Goal: Task Accomplishment & Management: Use online tool/utility

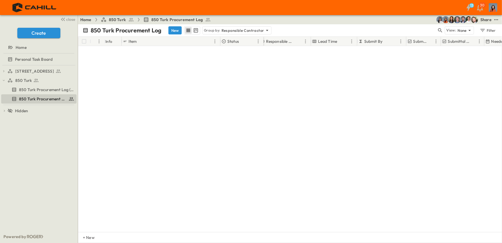
scroll to position [2747, 60]
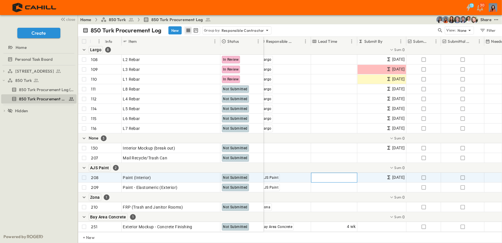
click at [345, 175] on span "Add Duration" at bounding box center [343, 178] width 25 height 6
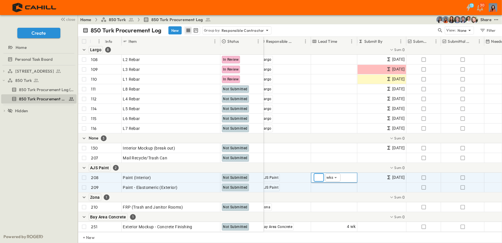
type input "*"
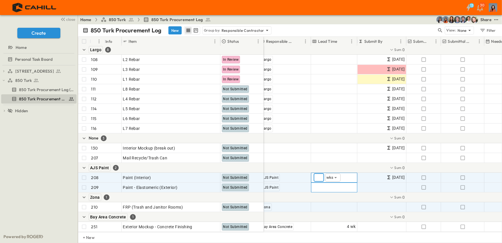
drag, startPoint x: 342, startPoint y: 182, endPoint x: 348, endPoint y: 202, distance: 21.0
click at [342, 184] on span "Add Duration" at bounding box center [343, 187] width 25 height 6
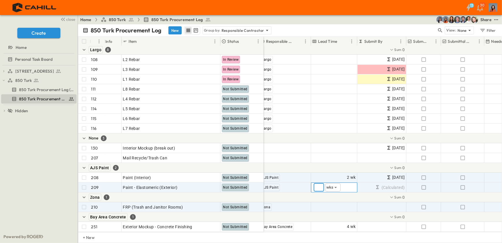
type input "*"
click at [348, 204] on span "Add Duration" at bounding box center [343, 207] width 25 height 6
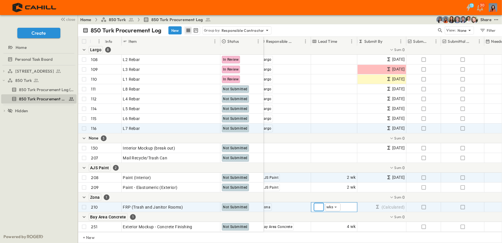
type input "*"
click at [302, 127] on div "Largo" at bounding box center [285, 128] width 51 height 9
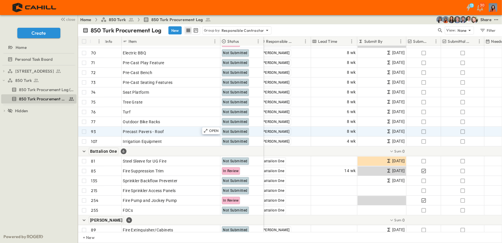
scroll to position [2405, 60]
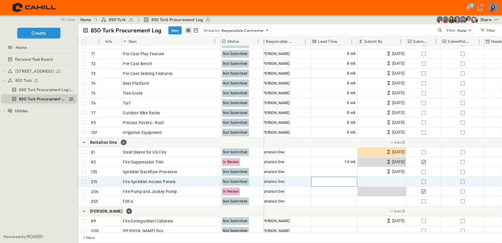
click at [341, 181] on span "Add Duration" at bounding box center [343, 182] width 25 height 6
type input "*"
click at [184, 141] on div "Battalion One 6" at bounding box center [171, 142] width 186 height 10
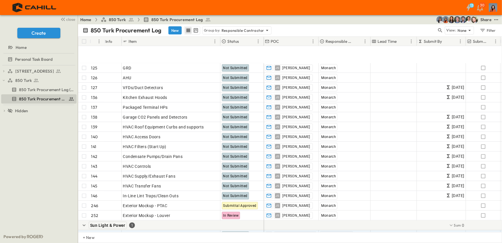
scroll to position [802, 0]
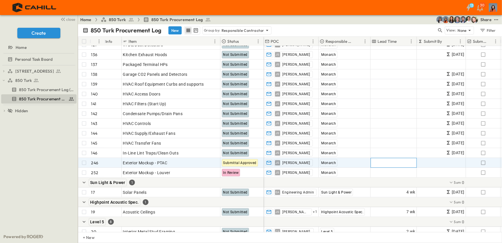
click at [409, 162] on span "Add Duration" at bounding box center [403, 163] width 25 height 6
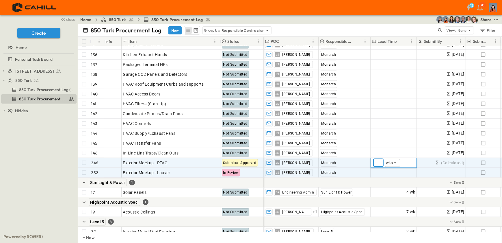
type input "**"
click at [393, 176] on div "Add Duration" at bounding box center [394, 172] width 46 height 9
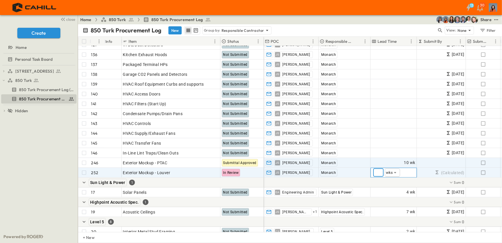
type input "*"
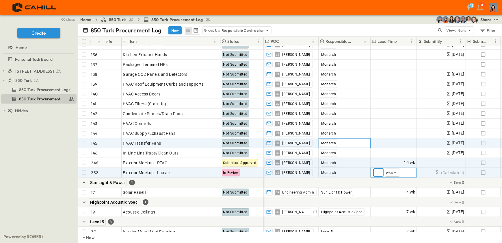
drag, startPoint x: 367, startPoint y: 141, endPoint x: 370, endPoint y: 147, distance: 6.3
click at [367, 141] on div "Monarch" at bounding box center [344, 142] width 51 height 9
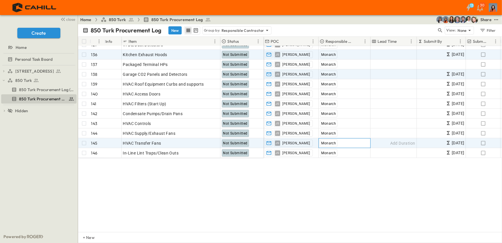
scroll to position [697, 0]
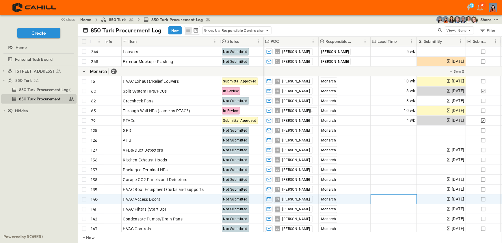
click at [404, 199] on span "Add Duration" at bounding box center [403, 199] width 25 height 6
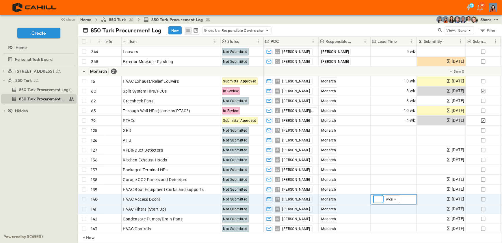
type input "*"
click at [384, 209] on div "Add Duration" at bounding box center [394, 208] width 46 height 9
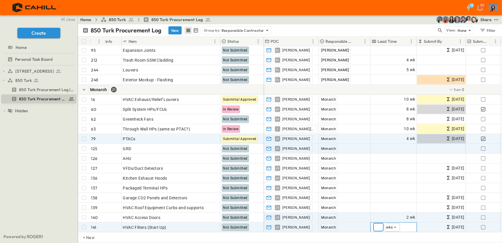
scroll to position [645, 0]
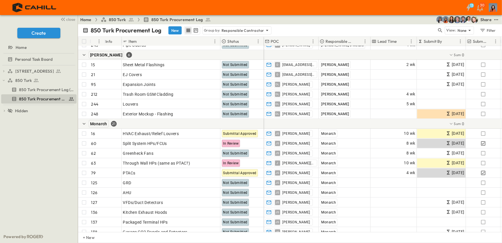
type input "*"
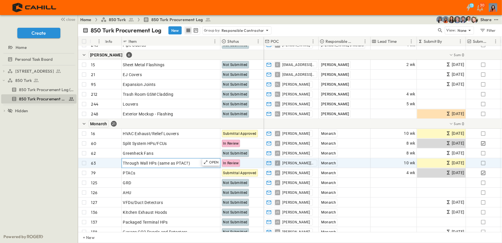
click at [189, 162] on span "Through Wall HPs (same as PTAC?)" at bounding box center [156, 163] width 67 height 6
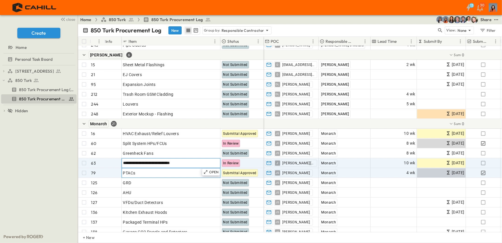
click at [162, 171] on div "PTACs" at bounding box center [171, 173] width 96 height 8
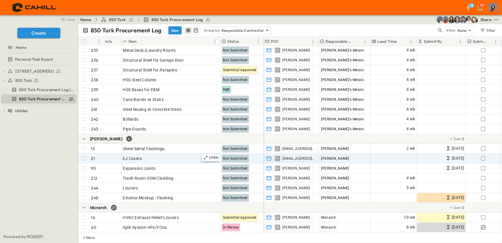
scroll to position [566, 0]
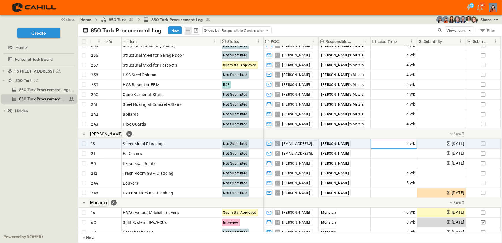
click at [408, 145] on span "2 wk" at bounding box center [411, 143] width 9 height 7
type input "*"
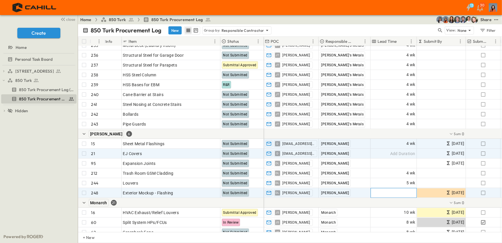
click at [402, 191] on span "Add Duration" at bounding box center [403, 193] width 25 height 6
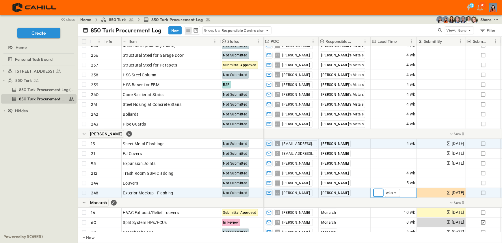
type input "*"
click at [365, 202] on div at bounding box center [452, 203] width 376 height 10
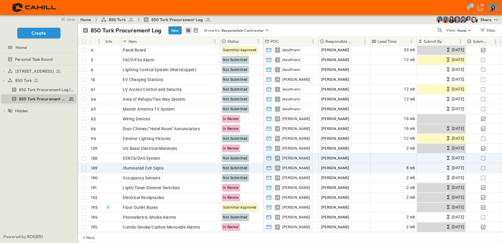
scroll to position [0, 0]
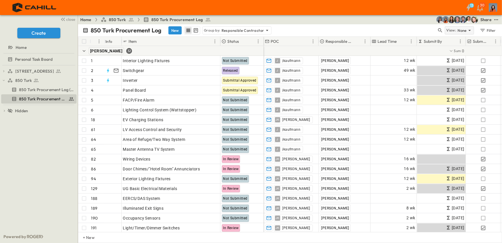
click at [471, 30] on icon at bounding box center [470, 30] width 6 height 6
click at [421, 30] on div "850 Turk Procurement Log New Group by: Responsible Contractor" at bounding box center [260, 30] width 354 height 9
click at [484, 30] on icon "button" at bounding box center [483, 30] width 4 height 3
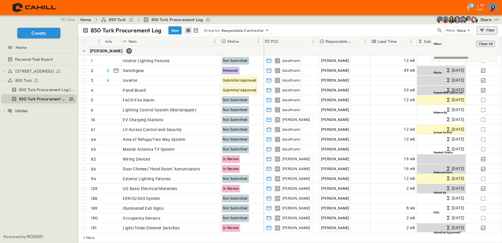
click at [402, 29] on div "850 Turk Procurement Log New Group by: Responsible Contractor" at bounding box center [260, 30] width 354 height 9
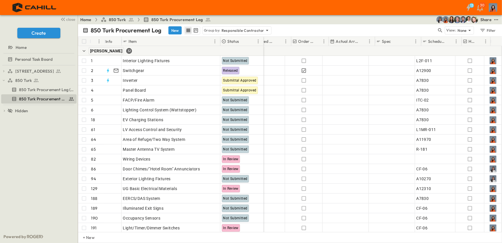
scroll to position [0, 403]
click at [406, 40] on icon "Menu" at bounding box center [408, 41] width 6 height 6
click at [380, 70] on span "Hide column" at bounding box center [391, 72] width 23 height 5
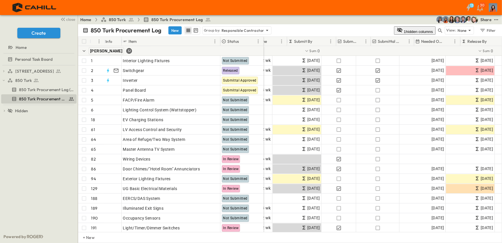
scroll to position [0, 127]
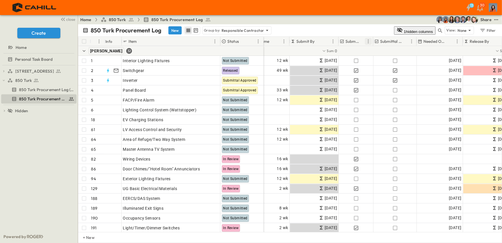
click at [369, 40] on icon "Menu" at bounding box center [368, 41] width 1 height 4
click at [341, 70] on span "Hide column" at bounding box center [344, 72] width 23 height 5
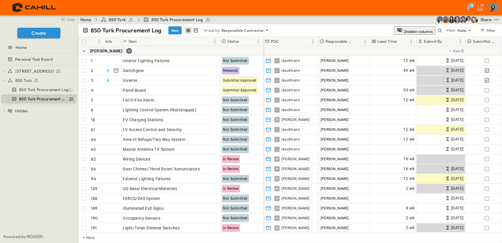
scroll to position [0, 0]
